Goal: Transaction & Acquisition: Purchase product/service

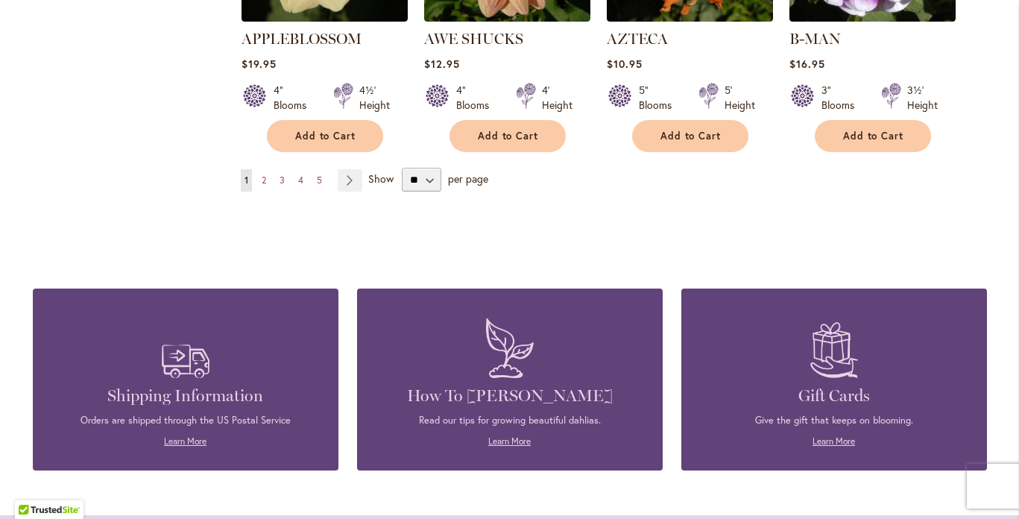
scroll to position [1470, 0]
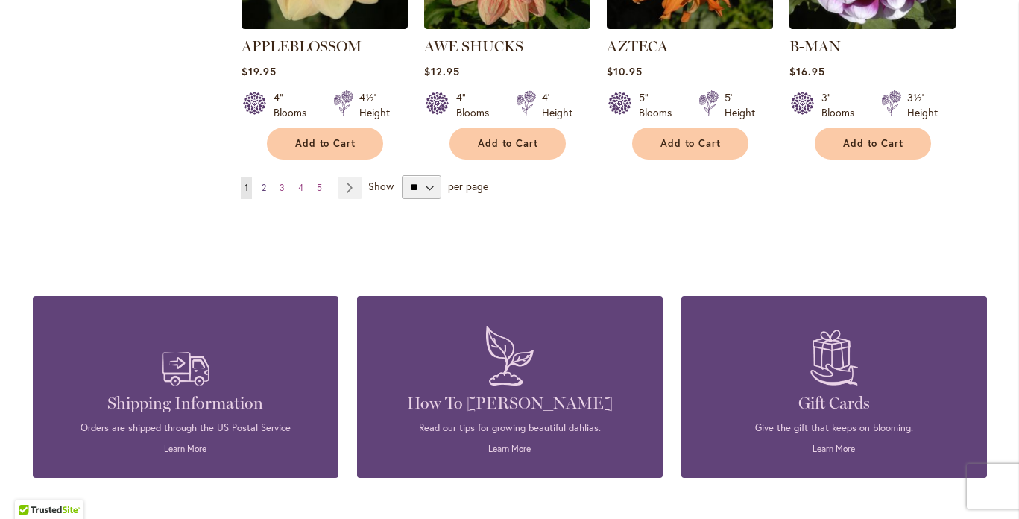
click at [262, 182] on span "2" at bounding box center [264, 187] width 4 height 11
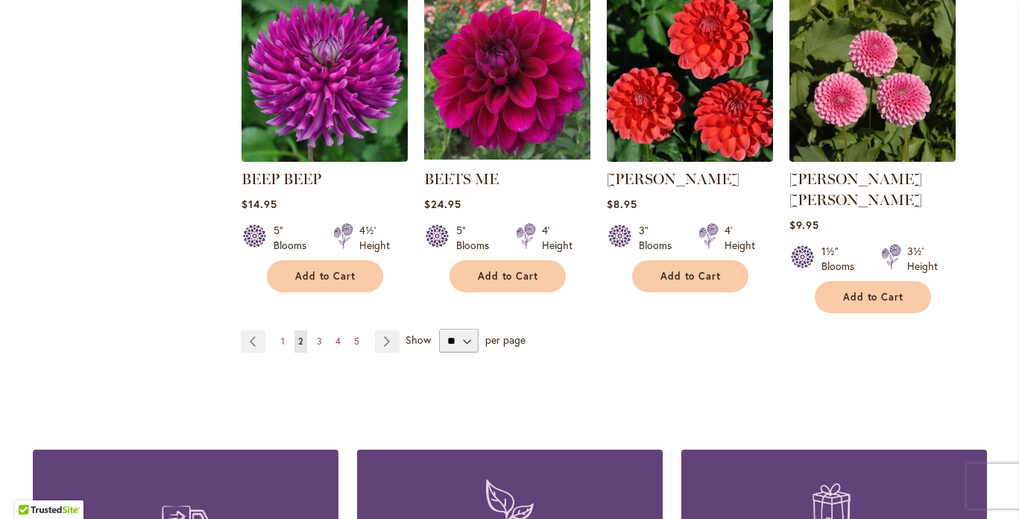
scroll to position [1342, 0]
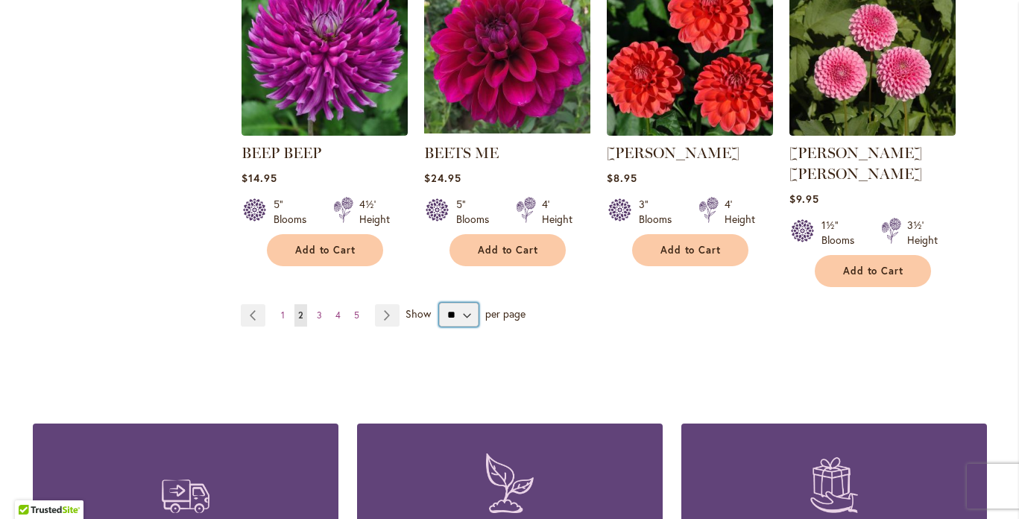
click at [463, 303] on select "** ** ** **" at bounding box center [459, 315] width 40 height 24
select select "**"
click at [439, 303] on select "** ** ** **" at bounding box center [459, 315] width 40 height 24
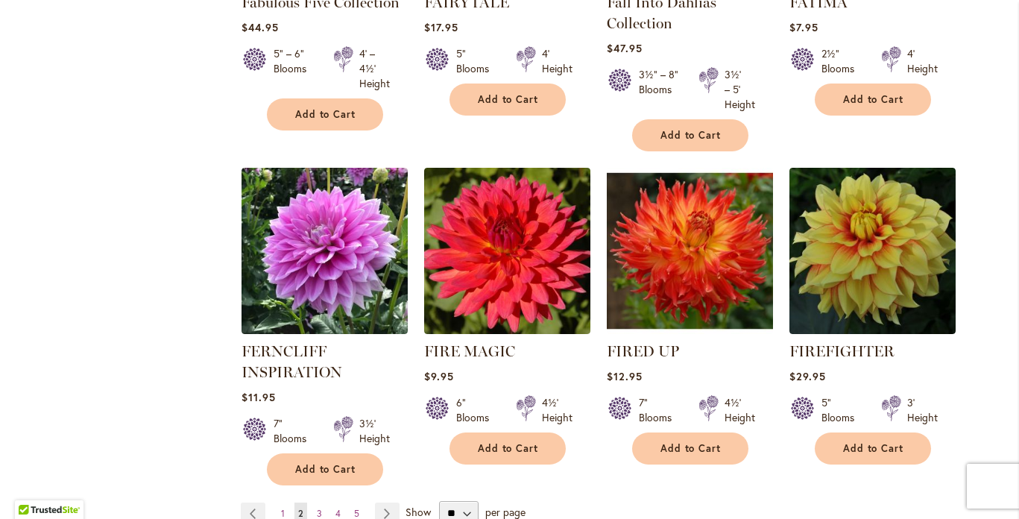
scroll to position [5101, 0]
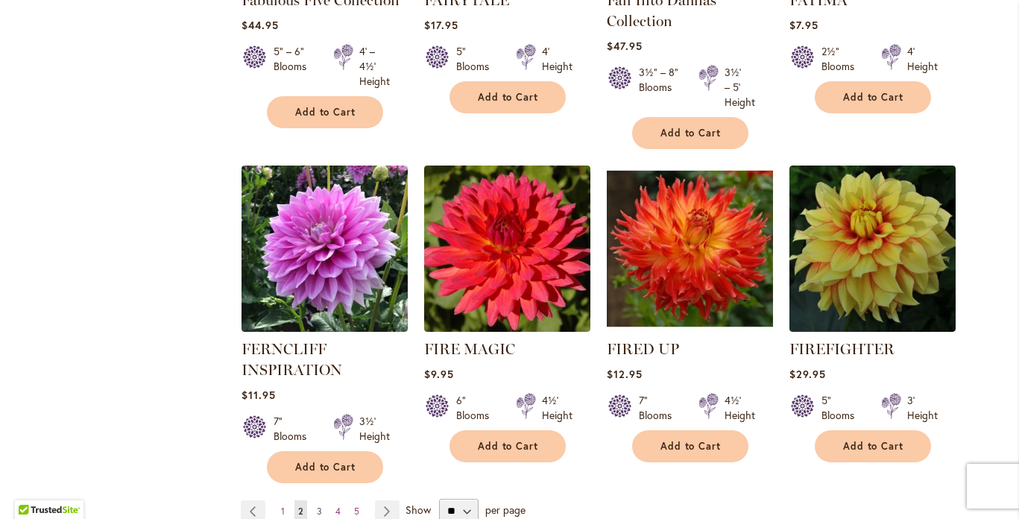
click at [317, 506] on span "3" at bounding box center [319, 511] width 5 height 11
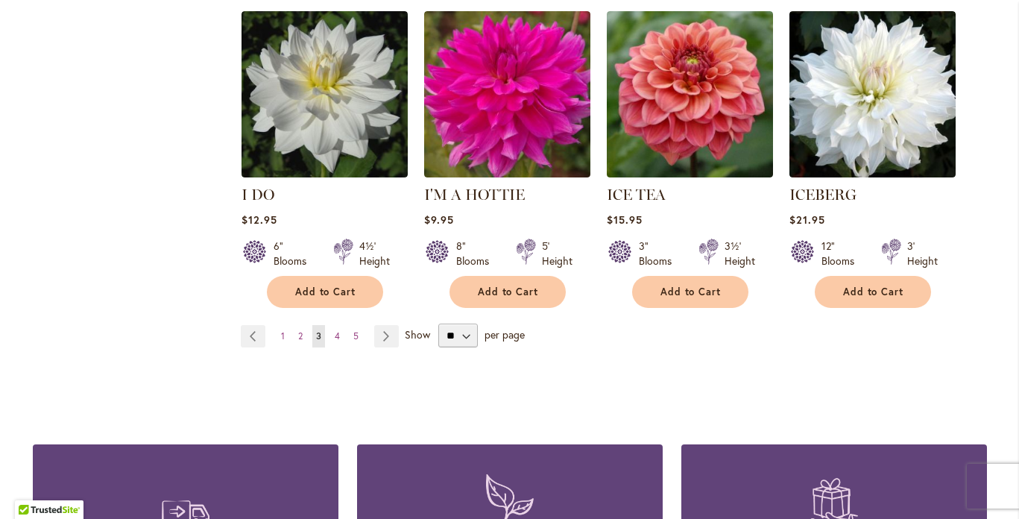
scroll to position [5265, 0]
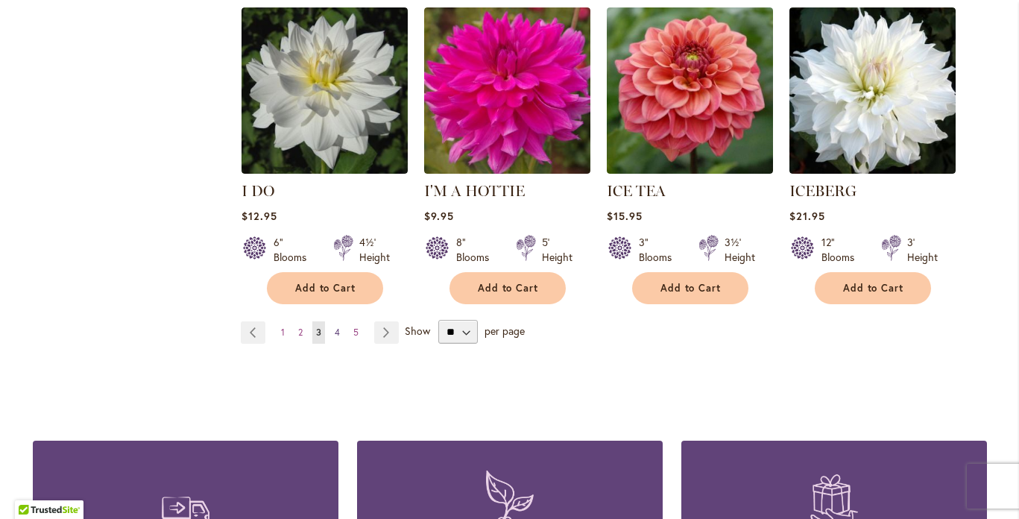
click at [335, 327] on span "4" at bounding box center [337, 332] width 5 height 11
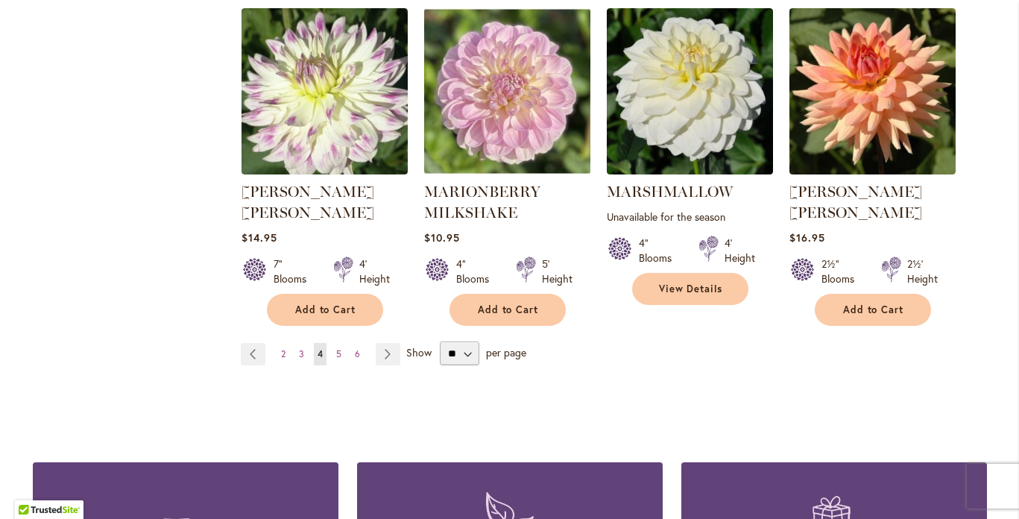
scroll to position [5203, 0]
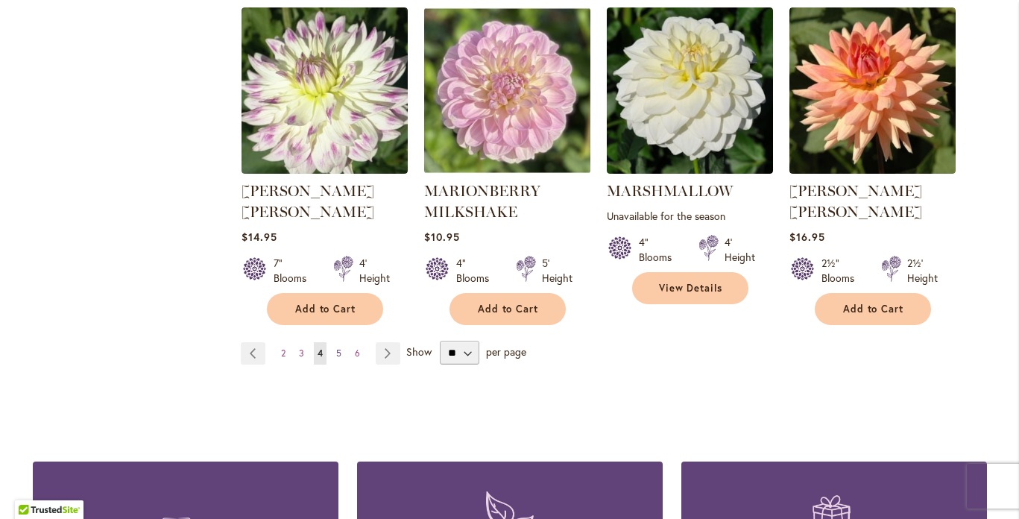
click at [336, 347] on span "5" at bounding box center [338, 352] width 5 height 11
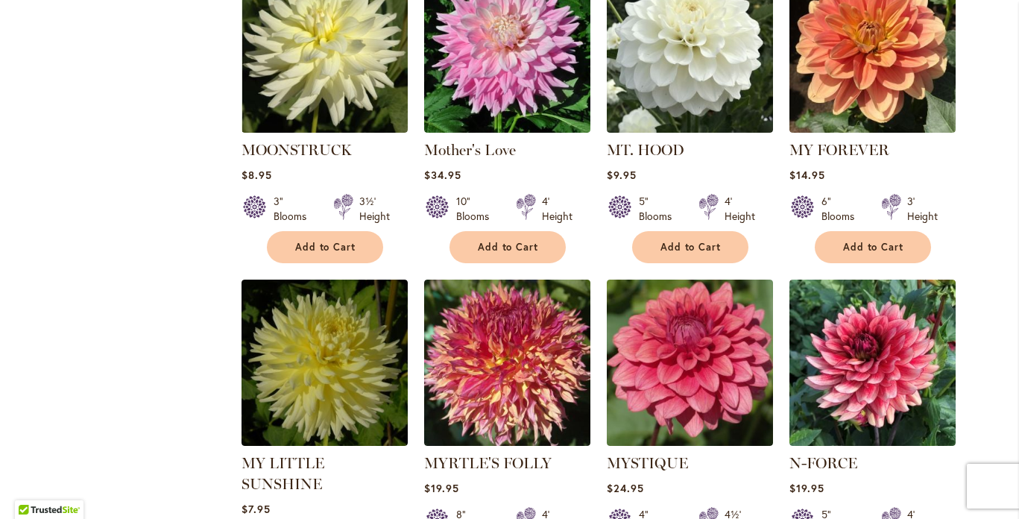
scroll to position [1680, 0]
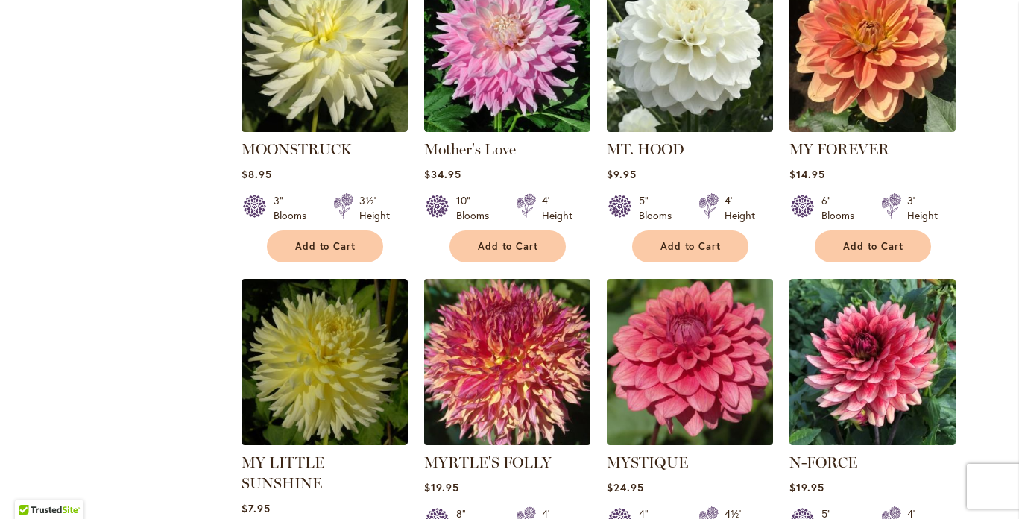
click at [517, 337] on img at bounding box center [507, 362] width 174 height 174
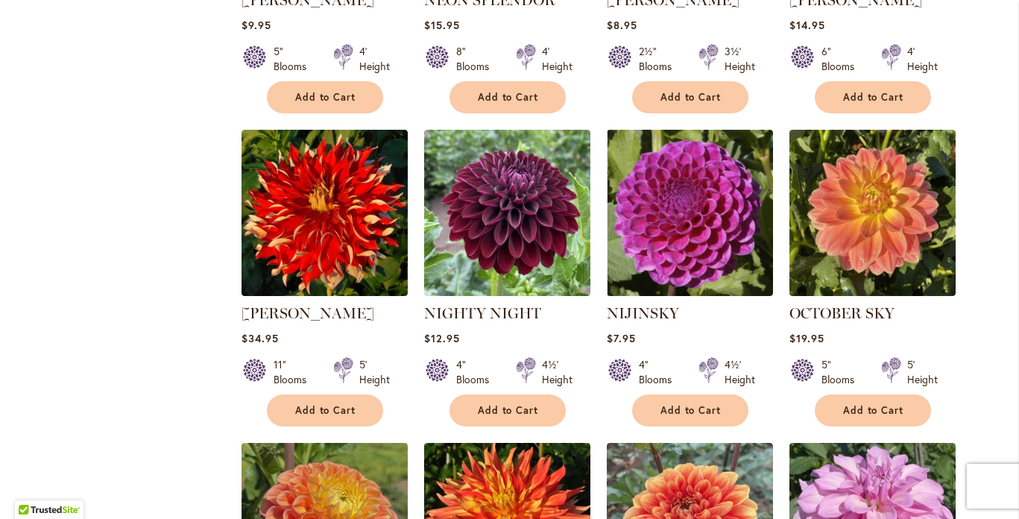
scroll to position [2473, 0]
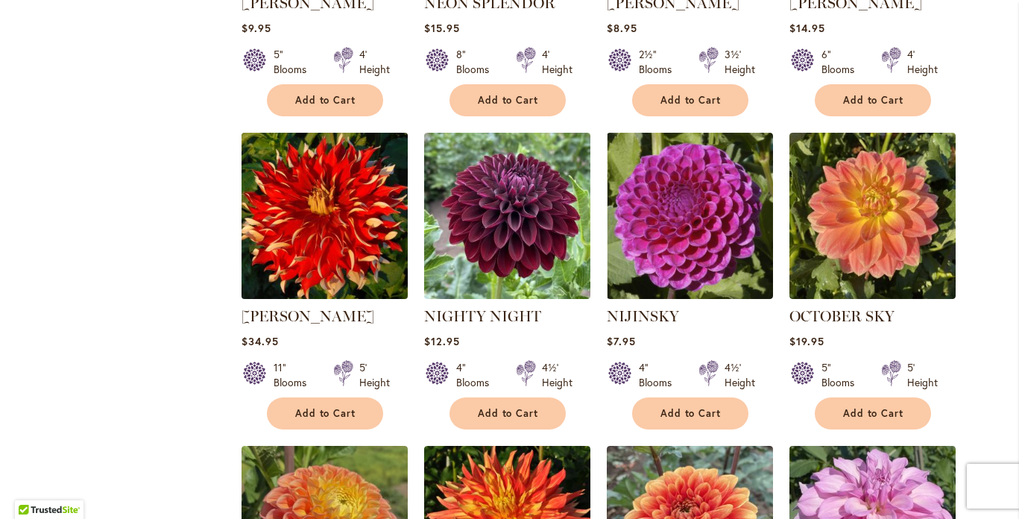
click at [321, 183] on img at bounding box center [324, 216] width 174 height 174
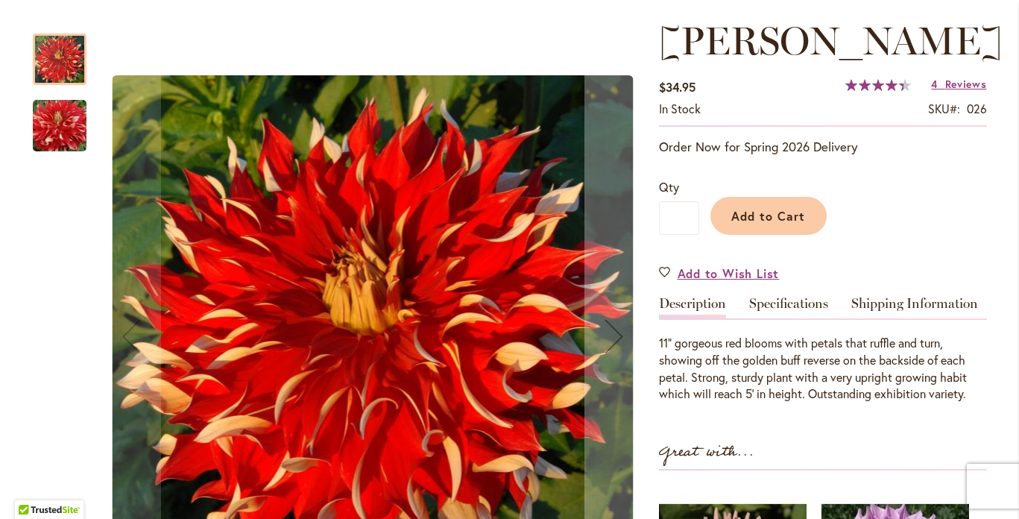
scroll to position [230, 0]
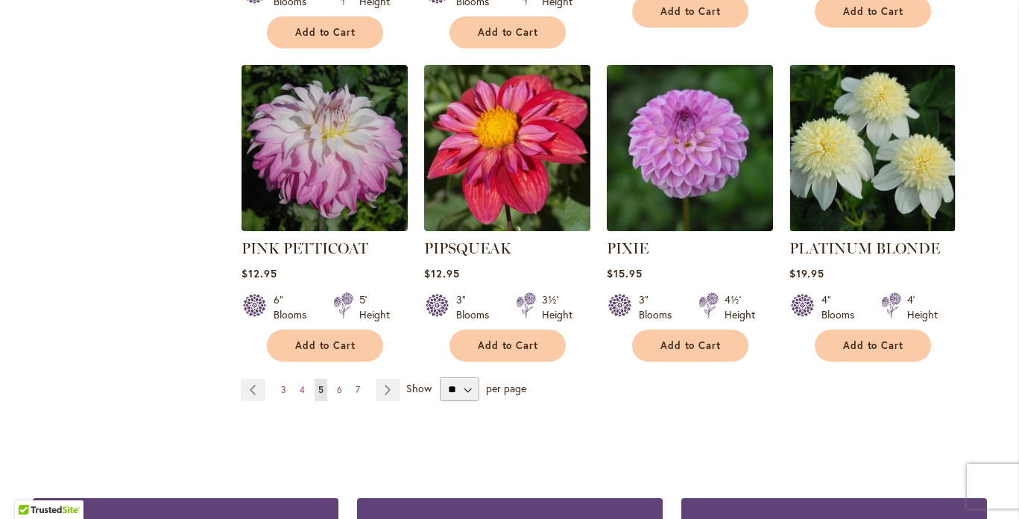
scroll to position [5152, 0]
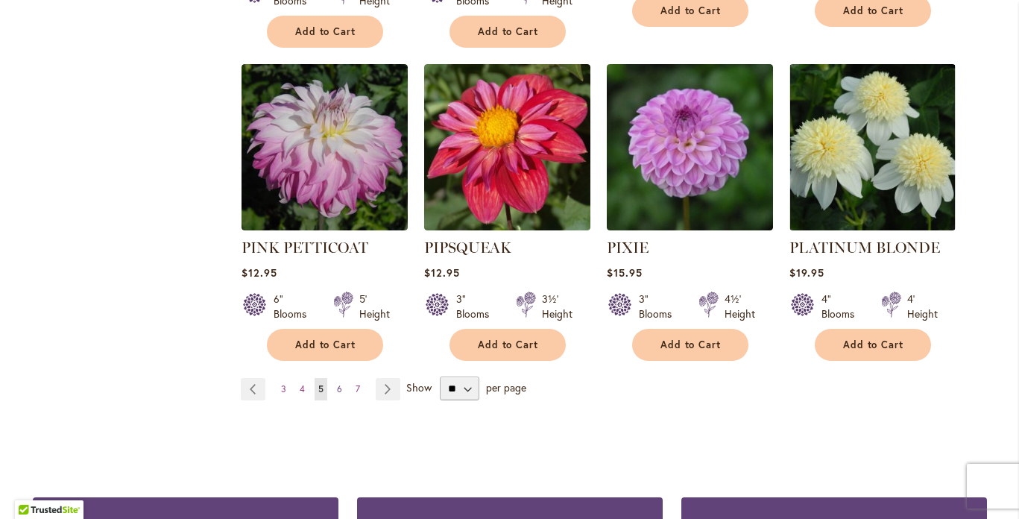
click at [337, 383] on span "6" at bounding box center [339, 388] width 5 height 11
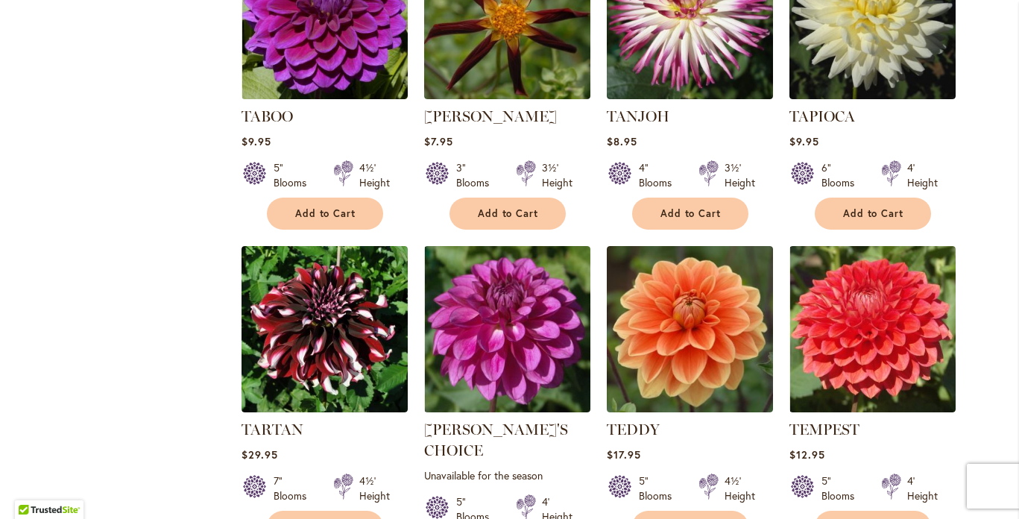
scroll to position [4268, 0]
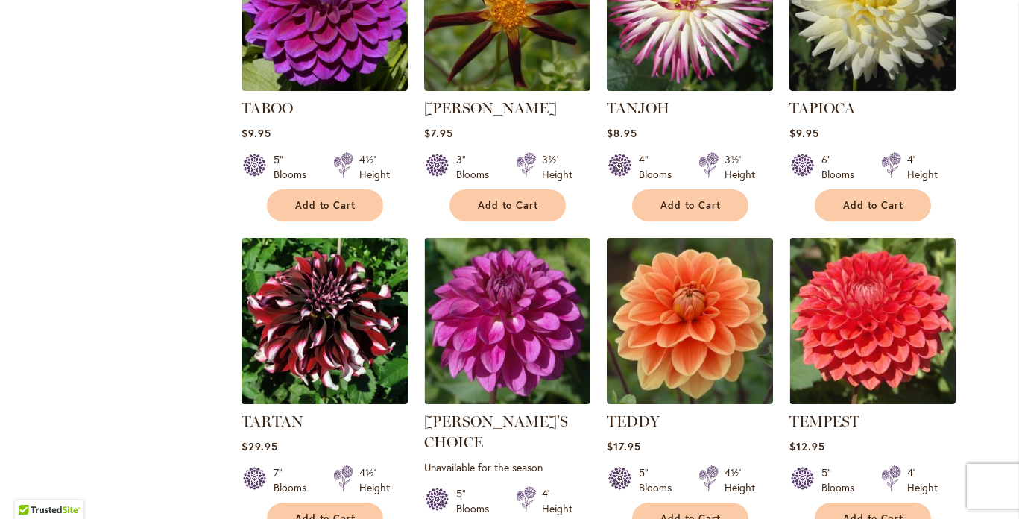
click at [314, 295] on img at bounding box center [324, 321] width 174 height 174
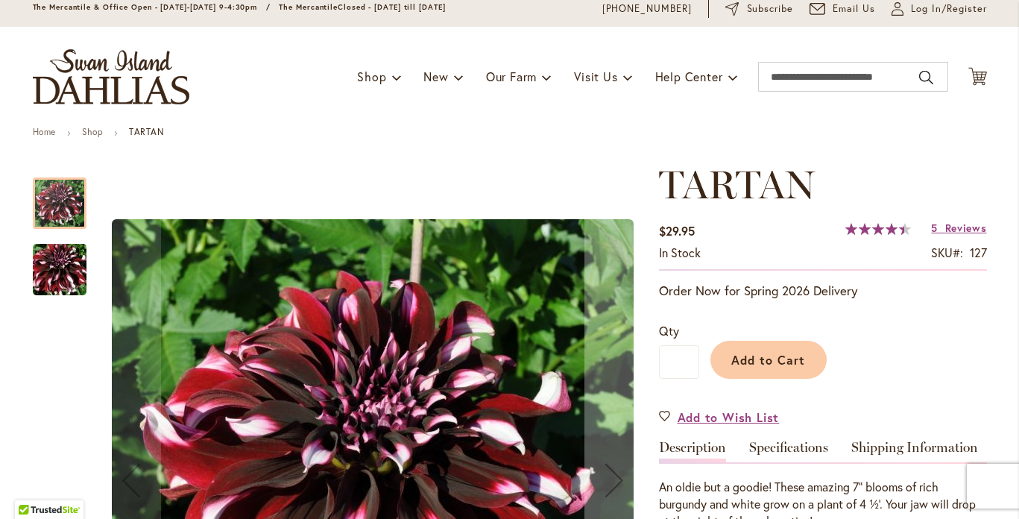
scroll to position [16, 0]
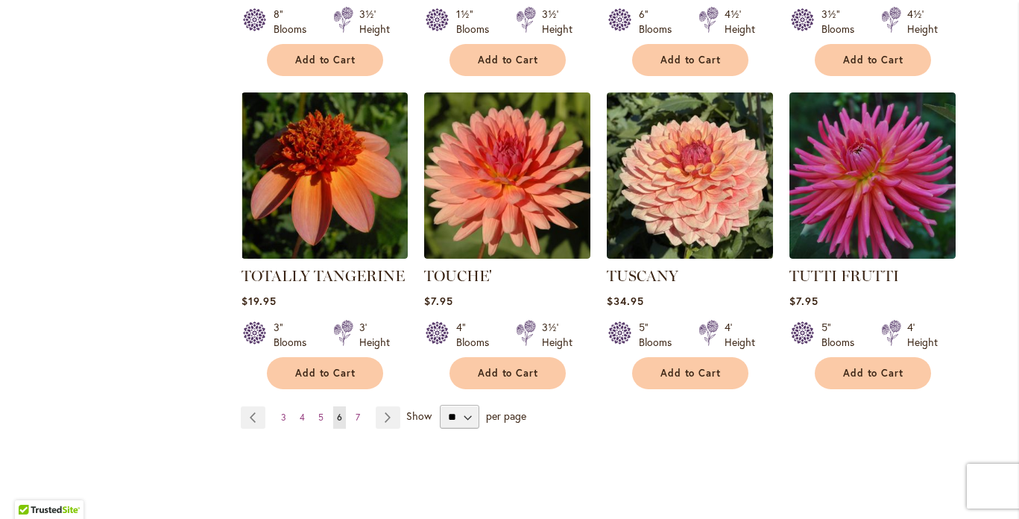
scroll to position [5062, 0]
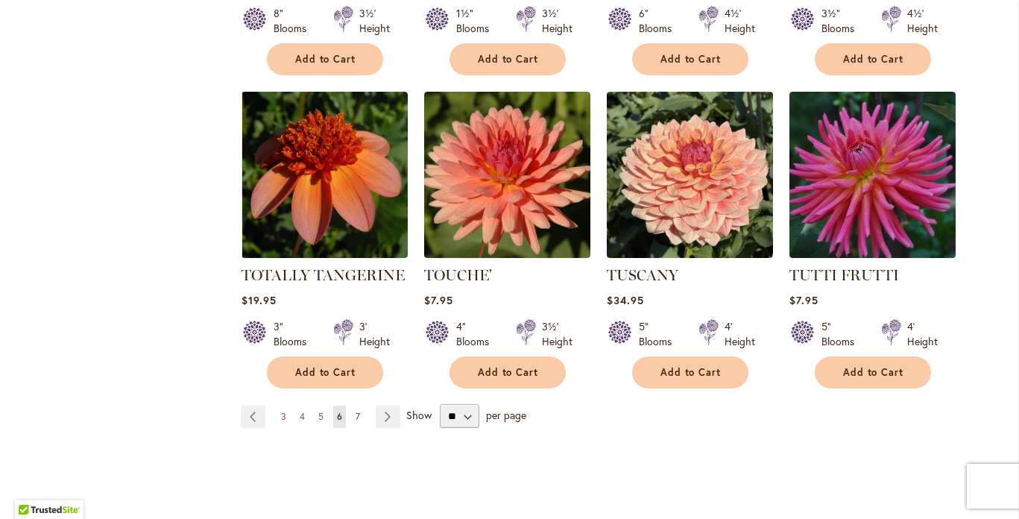
click at [356, 411] on span "7" at bounding box center [358, 416] width 4 height 11
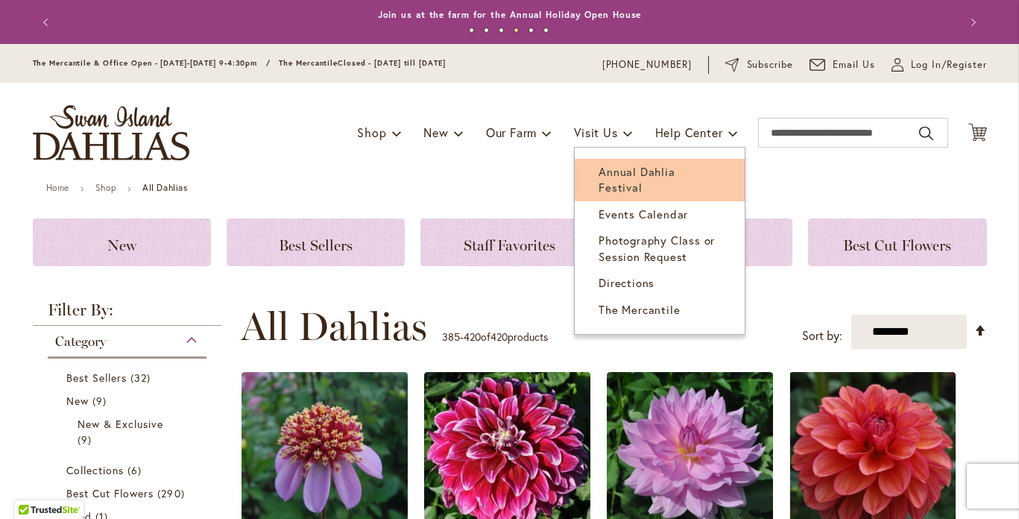
click at [619, 169] on span "Annual Dahlia Festival" at bounding box center [637, 179] width 76 height 31
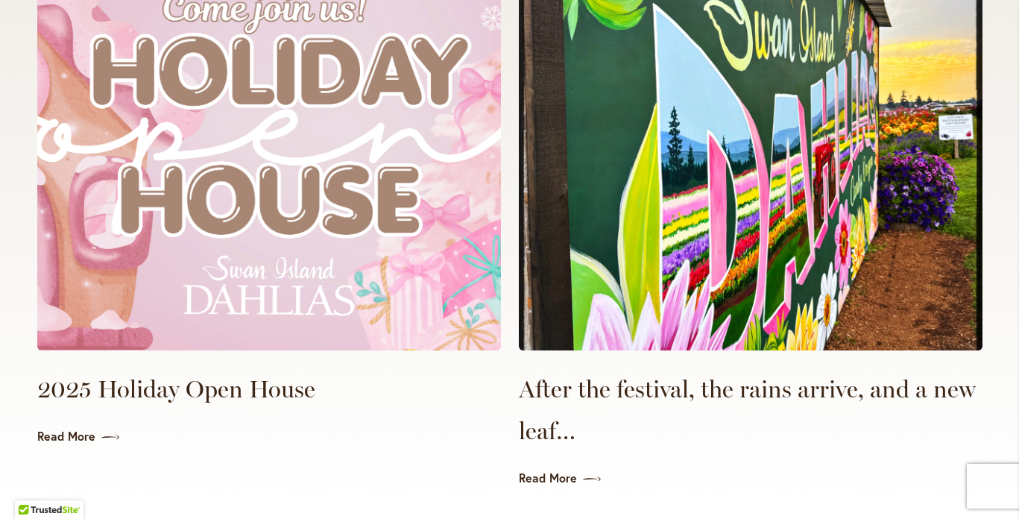
scroll to position [3448, 0]
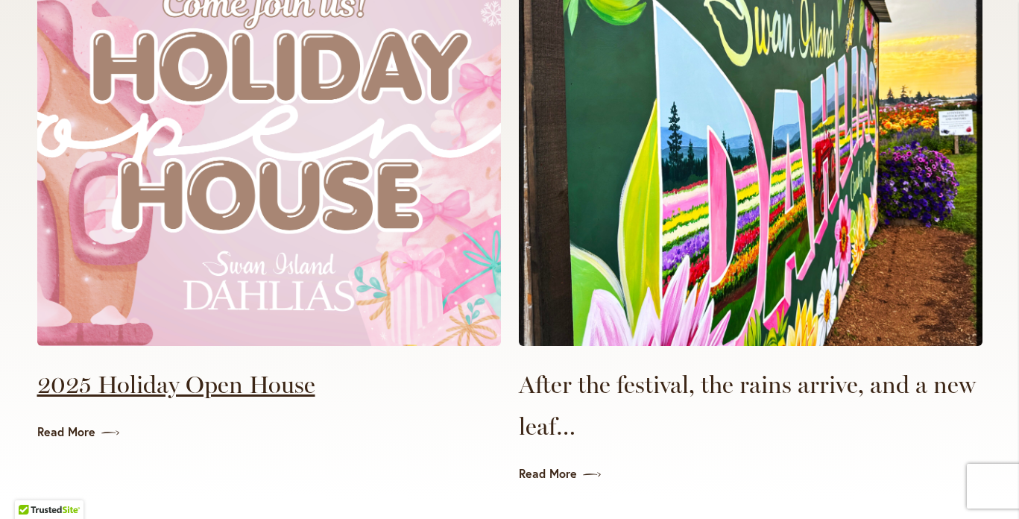
click at [283, 371] on link "2025 Holiday Open House" at bounding box center [269, 385] width 464 height 42
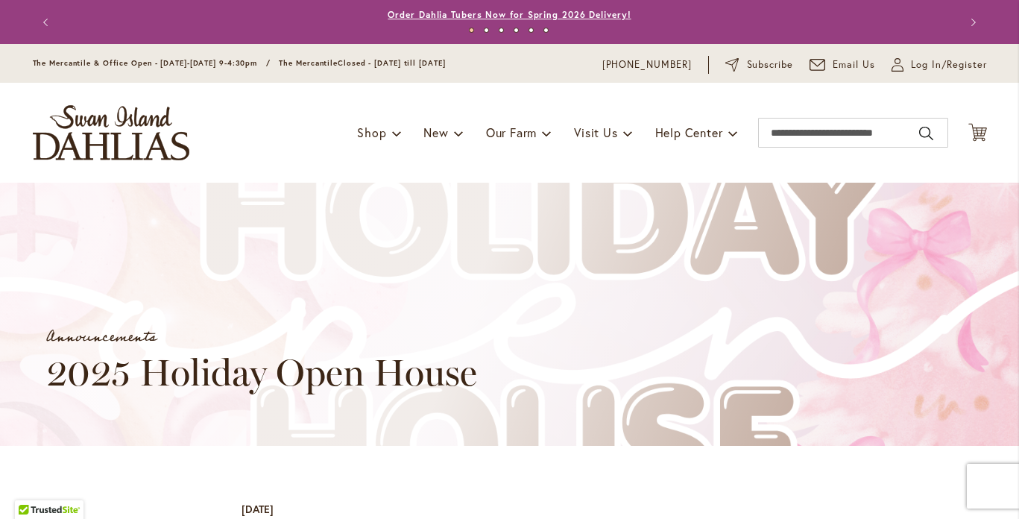
click at [397, 14] on link "Order Dahlia Tubers Now for Spring 2026 Delivery!" at bounding box center [509, 14] width 243 height 11
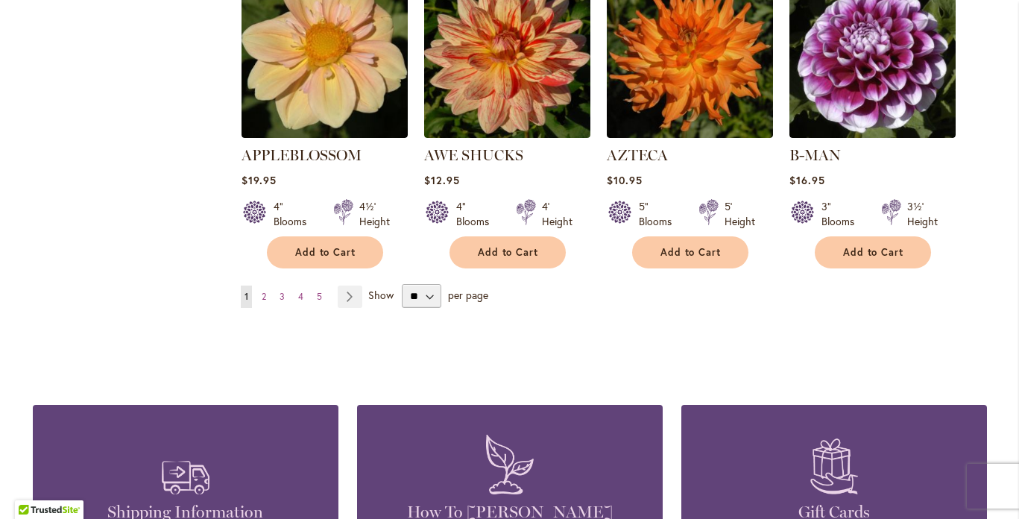
scroll to position [1382, 0]
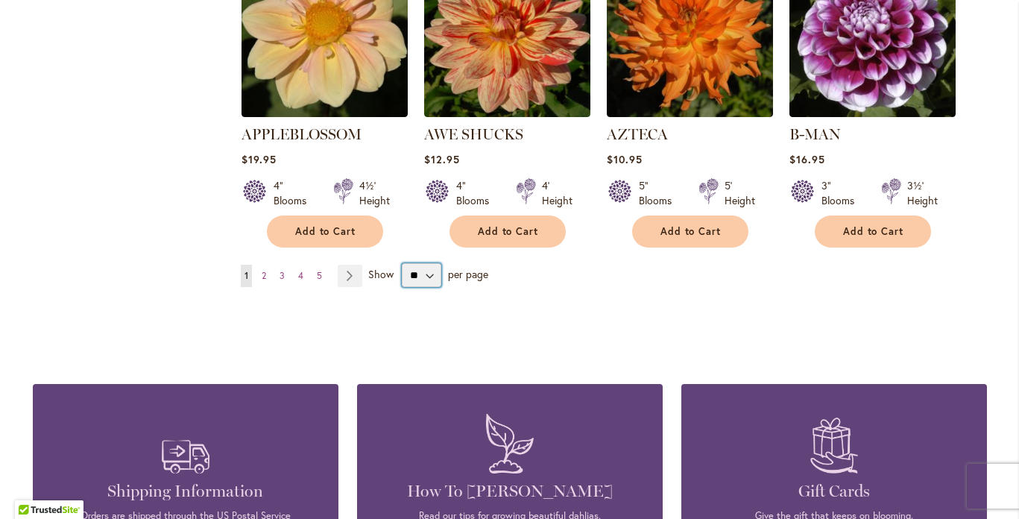
click at [413, 263] on select "** ** ** **" at bounding box center [422, 275] width 40 height 24
select select "**"
click at [402, 263] on select "** ** ** **" at bounding box center [422, 275] width 40 height 24
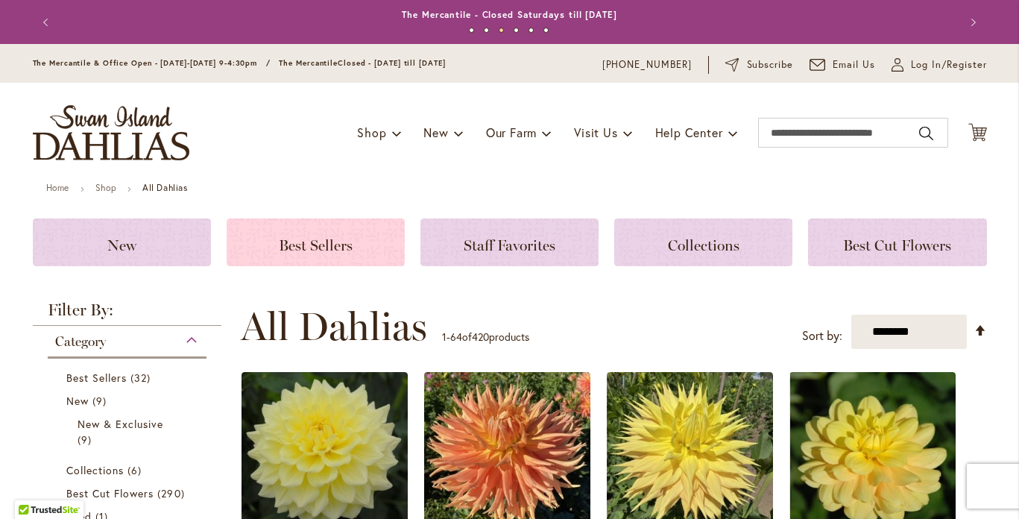
click at [321, 242] on span "Best Sellers" at bounding box center [316, 245] width 74 height 18
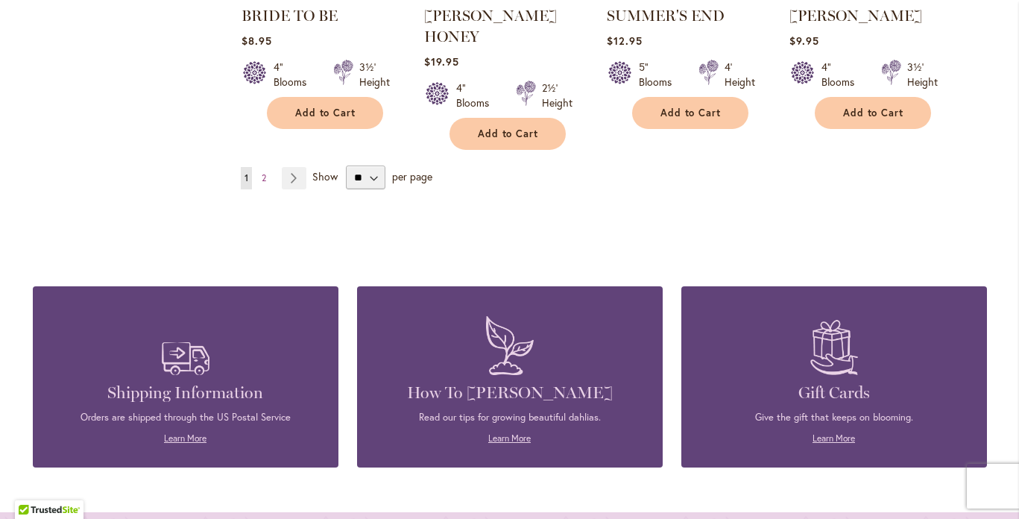
scroll to position [1419, 0]
